Goal: Navigation & Orientation: Go to known website

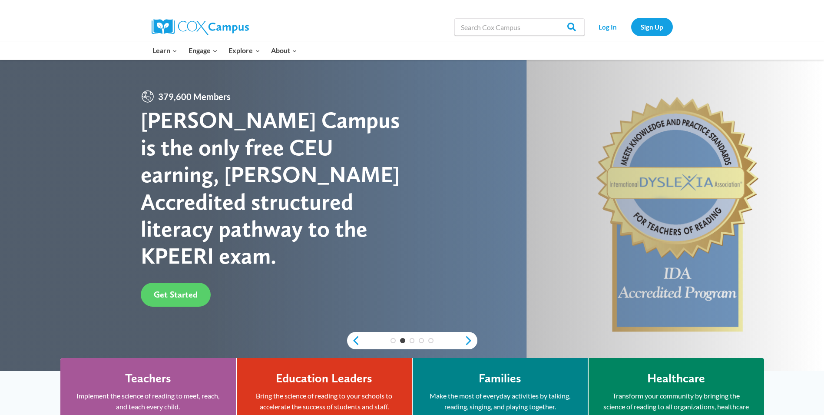
click at [608, 30] on link "Log In" at bounding box center [608, 27] width 38 height 18
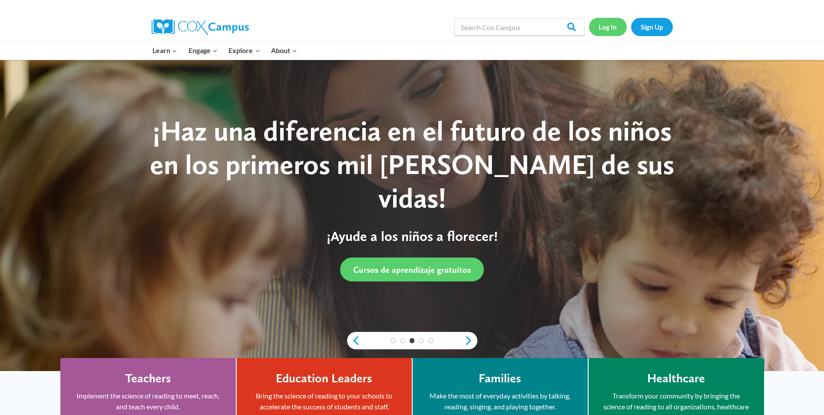
click at [610, 29] on link "Log In" at bounding box center [608, 27] width 38 height 18
click at [610, 30] on link "Log In" at bounding box center [608, 27] width 38 height 18
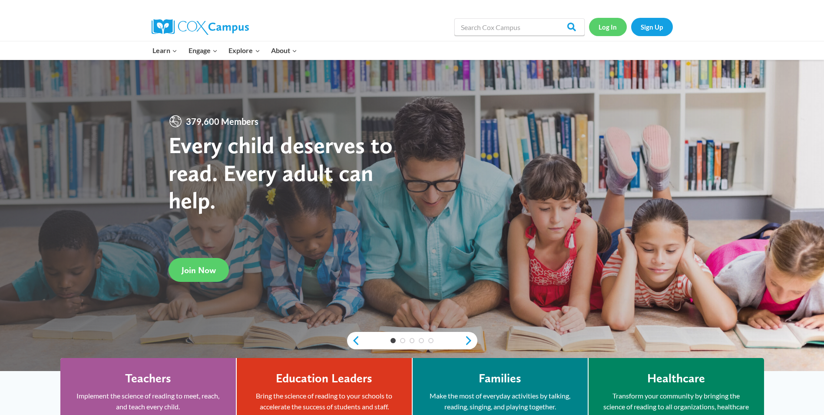
click at [611, 29] on link "Log In" at bounding box center [608, 27] width 38 height 18
click at [615, 28] on link "Log In" at bounding box center [608, 27] width 38 height 18
